Goal: Task Accomplishment & Management: Complete application form

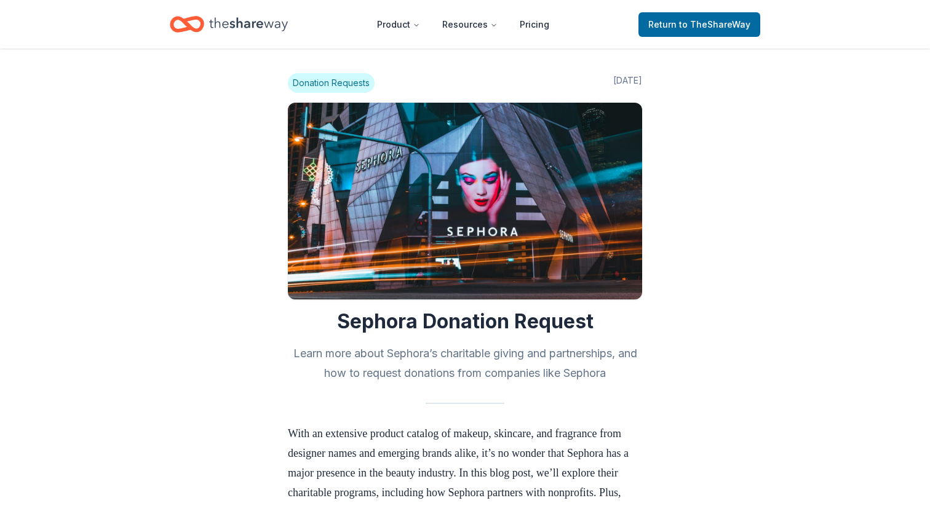
click at [233, 28] on icon "Home" at bounding box center [248, 24] width 79 height 25
click at [725, 27] on span "to TheShareWay" at bounding box center [714, 24] width 71 height 10
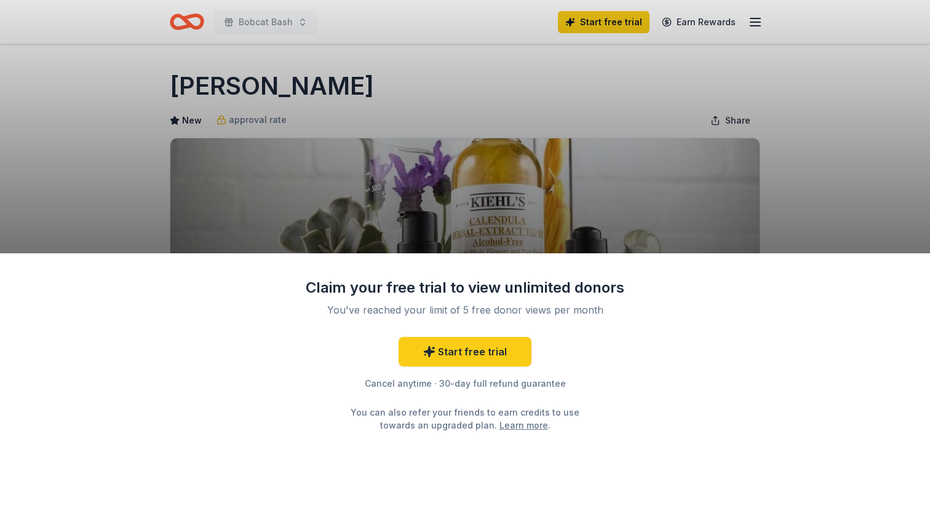
click at [745, 145] on div "Claim your free trial to view unlimited donors You've reached your limit of 5 f…" at bounding box center [465, 253] width 930 height 506
click at [485, 408] on div "You can also refer your friends to earn credits to use towards an upgraded plan…" at bounding box center [465, 419] width 251 height 26
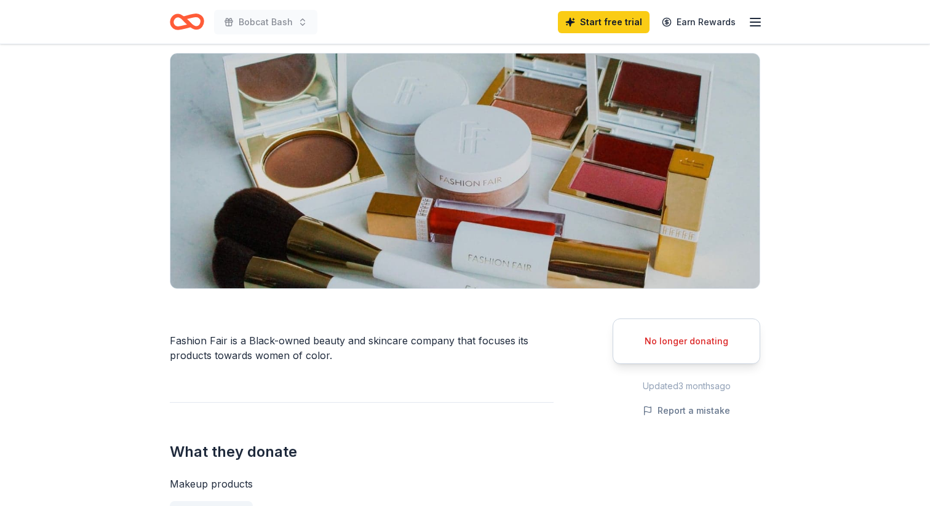
scroll to position [89, 0]
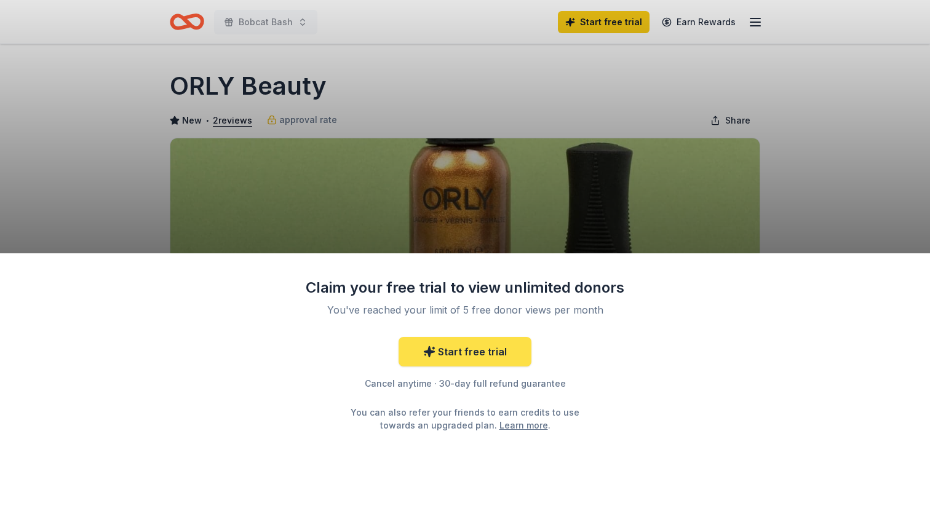
click at [451, 357] on link "Start free trial" at bounding box center [465, 352] width 133 height 30
click at [472, 357] on link "Start free trial" at bounding box center [465, 352] width 133 height 30
click at [490, 351] on link "Start free trial" at bounding box center [465, 352] width 133 height 30
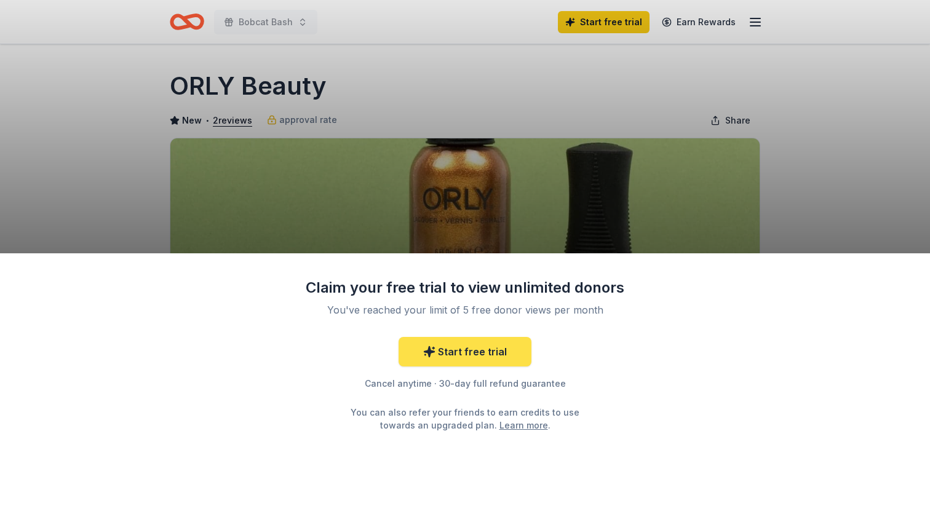
click at [490, 351] on link "Start free trial" at bounding box center [465, 352] width 133 height 30
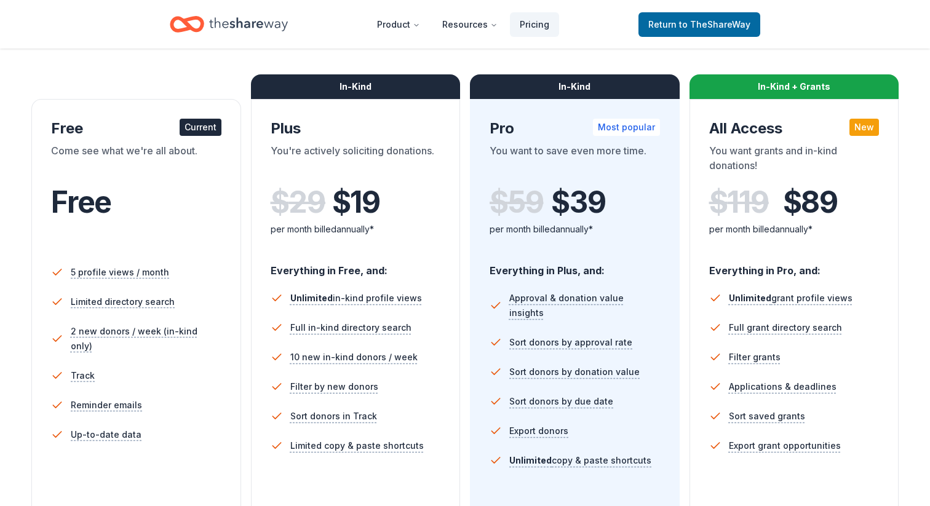
scroll to position [181, 0]
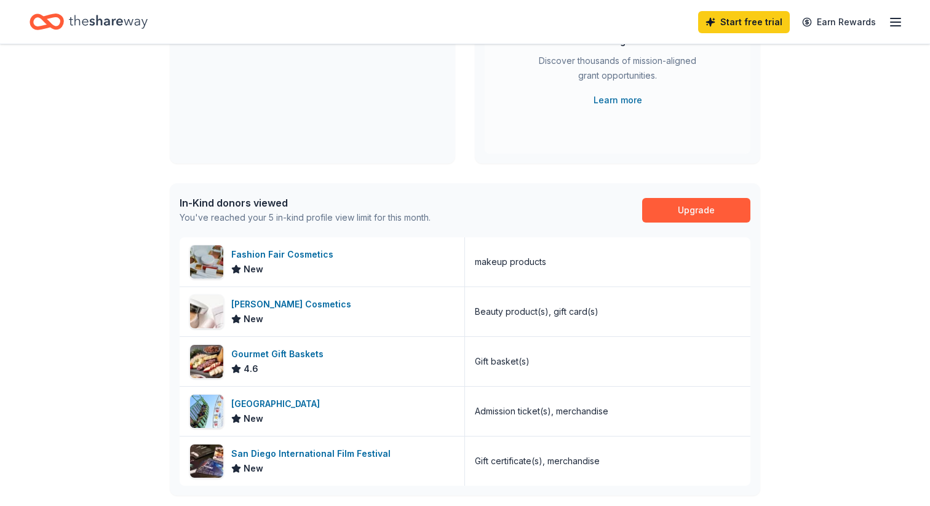
scroll to position [197, 0]
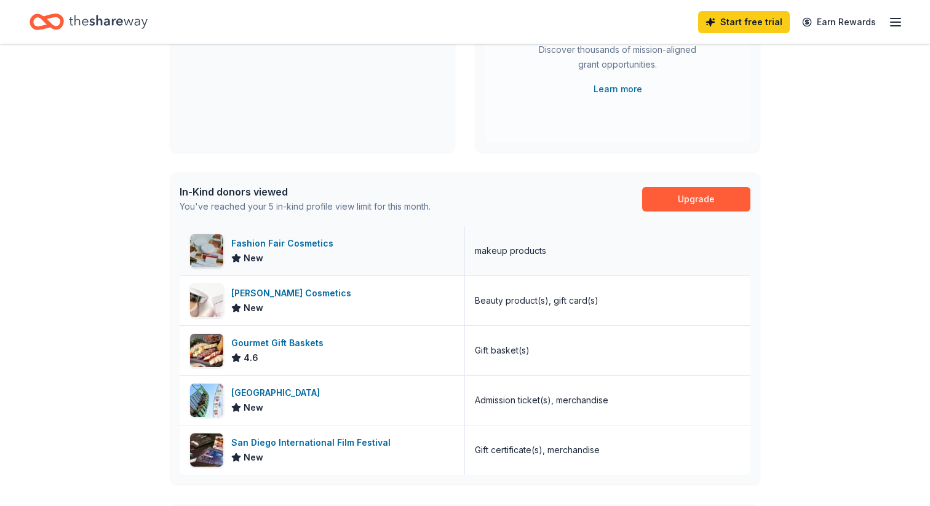
click at [278, 246] on div "Fashion Fair Cosmetics" at bounding box center [284, 243] width 107 height 15
click at [280, 290] on div "Laura Mercier Cosmetics" at bounding box center [293, 293] width 125 height 15
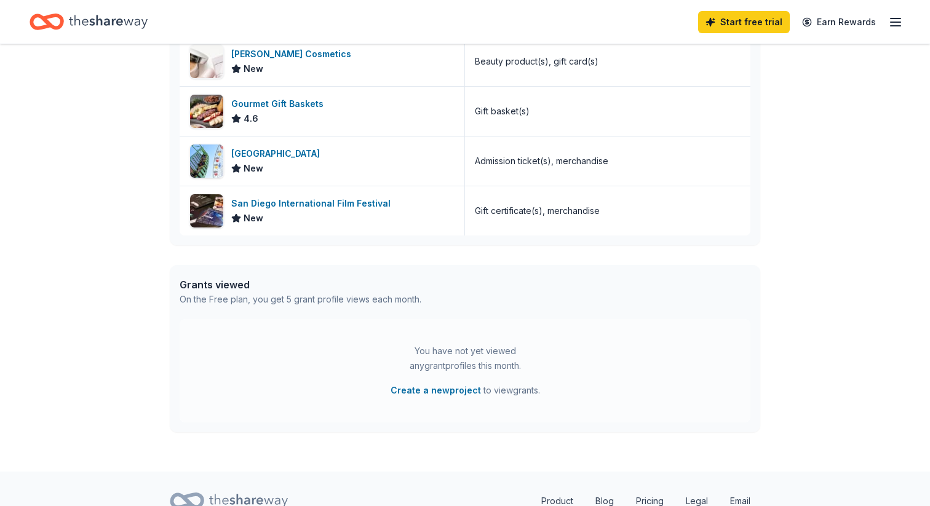
scroll to position [490, 0]
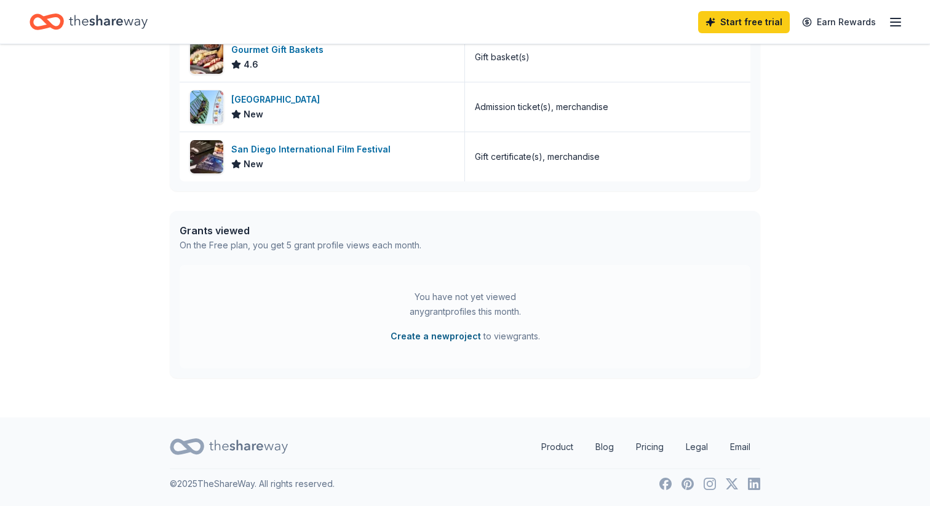
click at [444, 337] on button "Create a new project" at bounding box center [436, 336] width 90 height 15
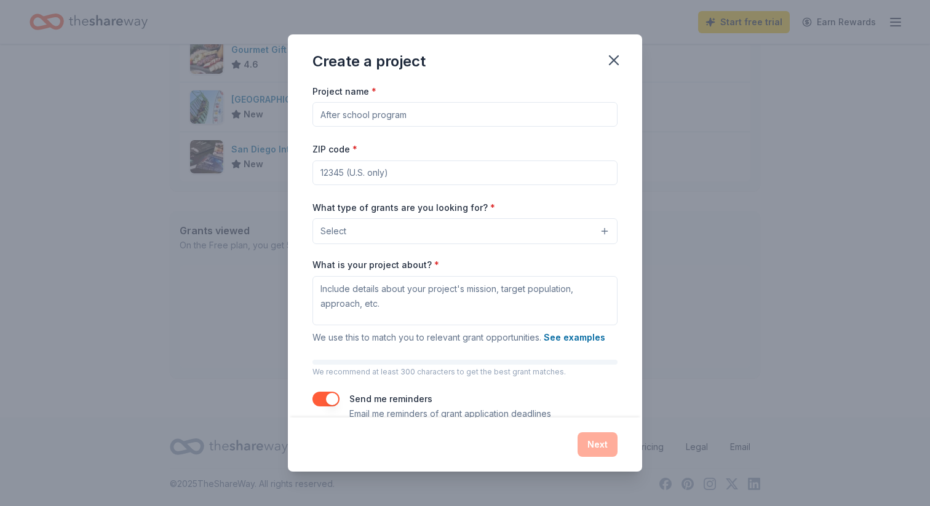
click at [533, 229] on button "Select" at bounding box center [465, 231] width 305 height 26
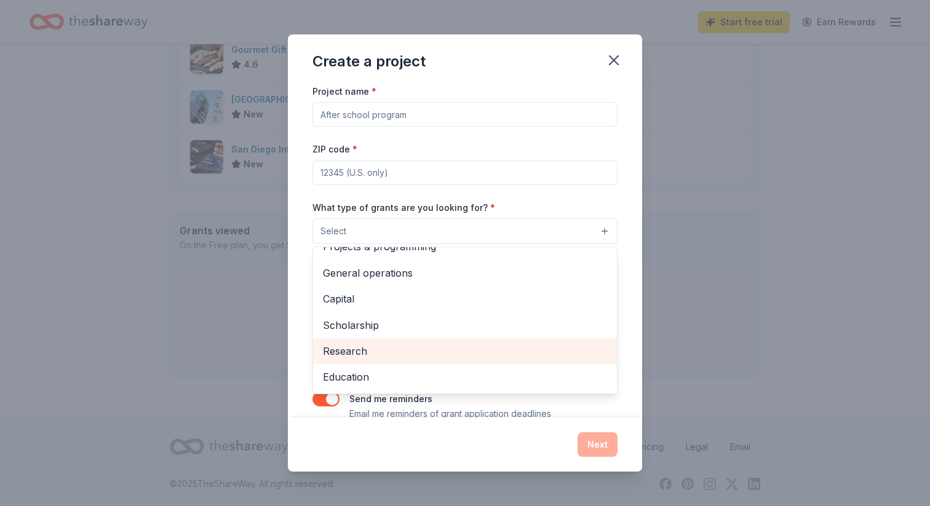
scroll to position [0, 0]
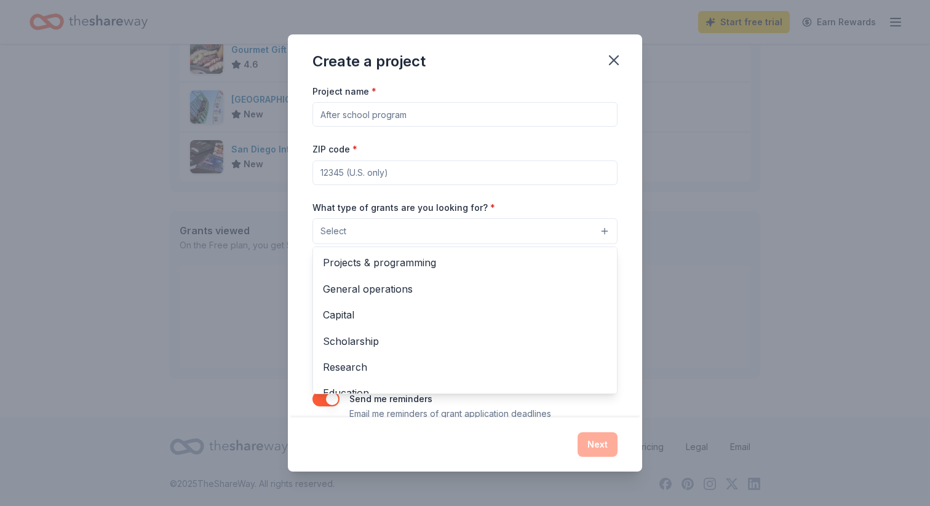
click at [615, 60] on div "Create a project Project name * ZIP code * What type of grants are you looking …" at bounding box center [465, 253] width 354 height 438
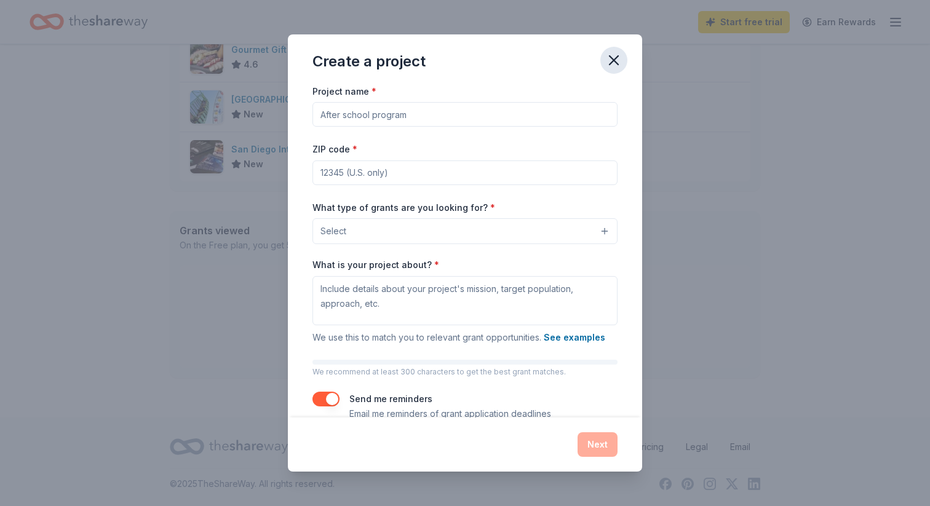
click at [612, 65] on icon "button" at bounding box center [613, 60] width 17 height 17
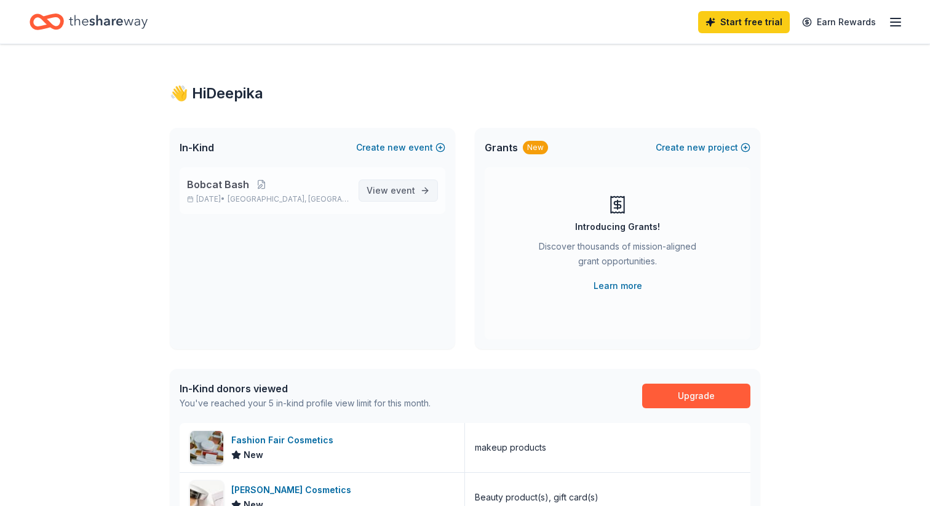
click at [378, 193] on span "View event" at bounding box center [391, 190] width 49 height 15
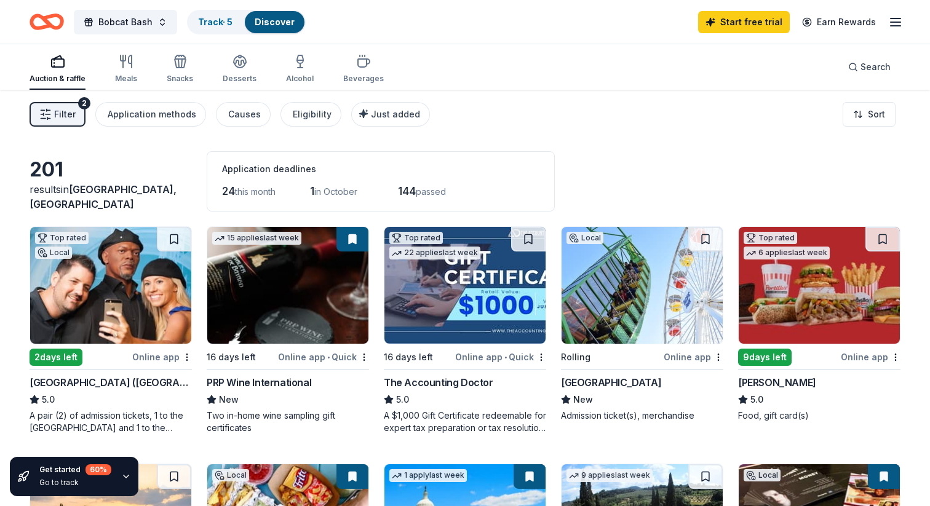
click at [254, 192] on span "this month" at bounding box center [255, 191] width 41 height 10
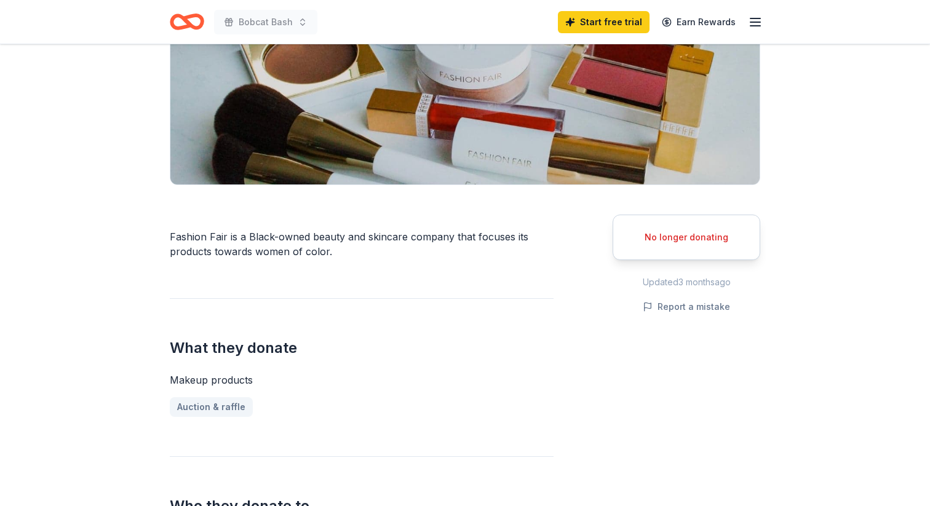
scroll to position [199, 0]
